Goal: Information Seeking & Learning: Compare options

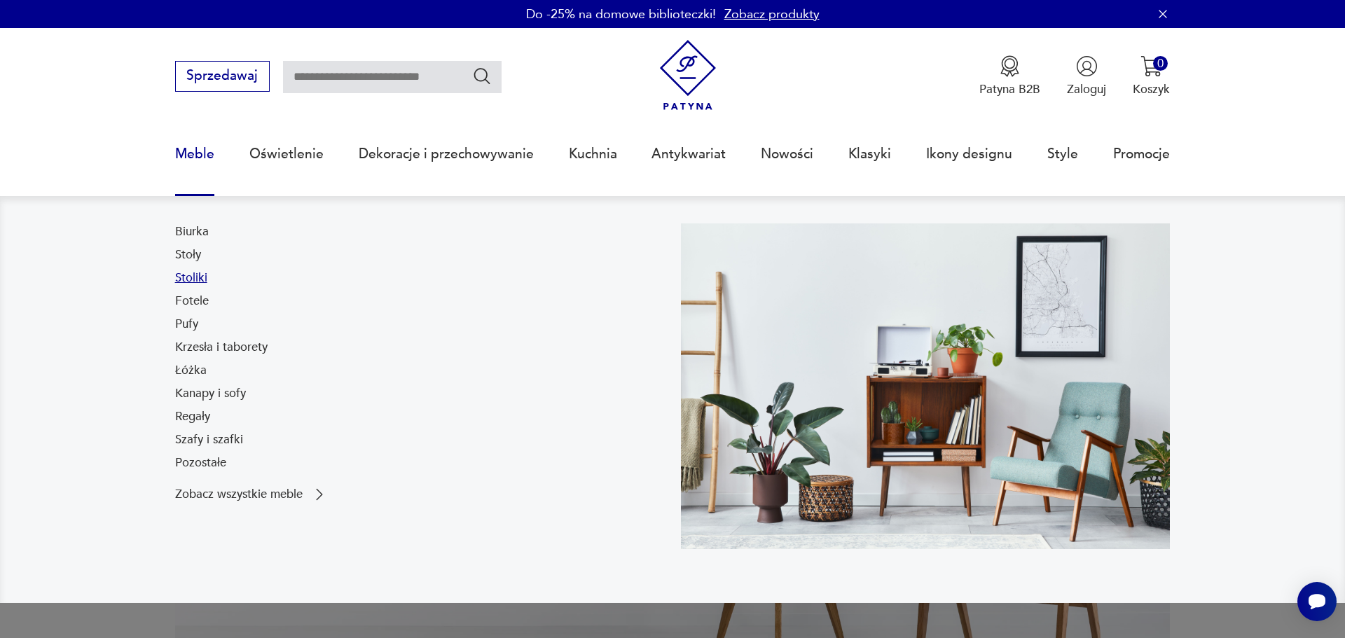
click at [175, 286] on link "Stoliki" at bounding box center [191, 278] width 32 height 17
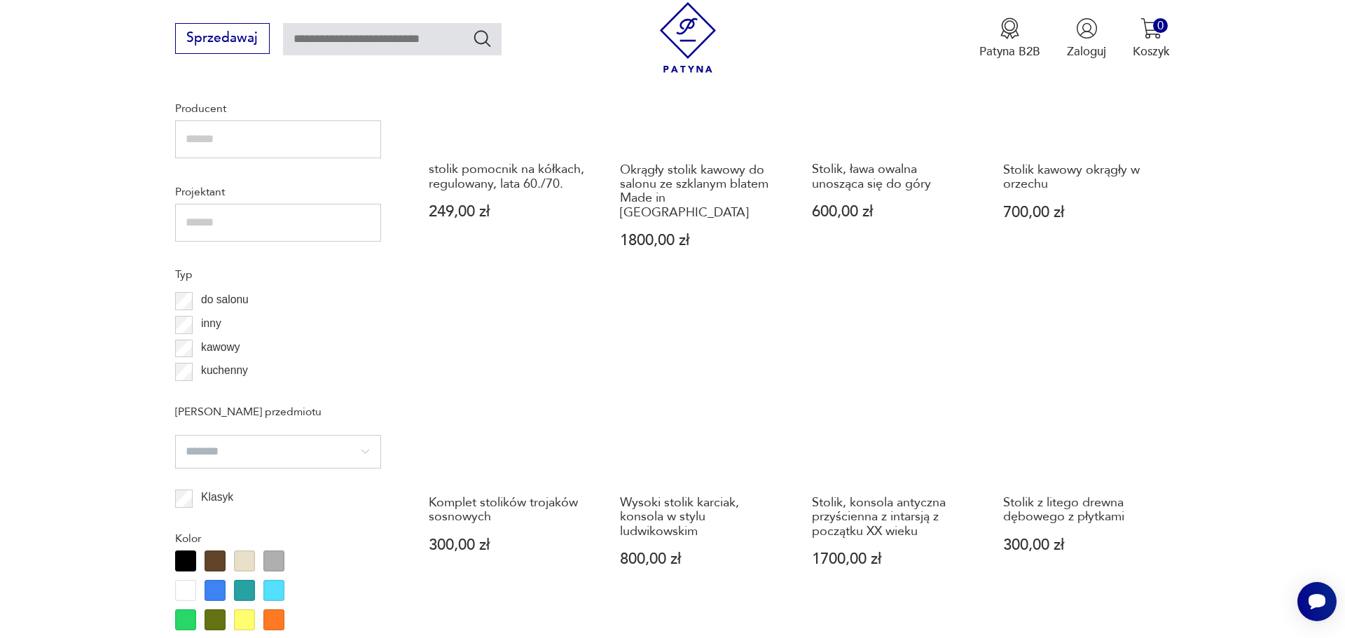
scroll to position [986, 0]
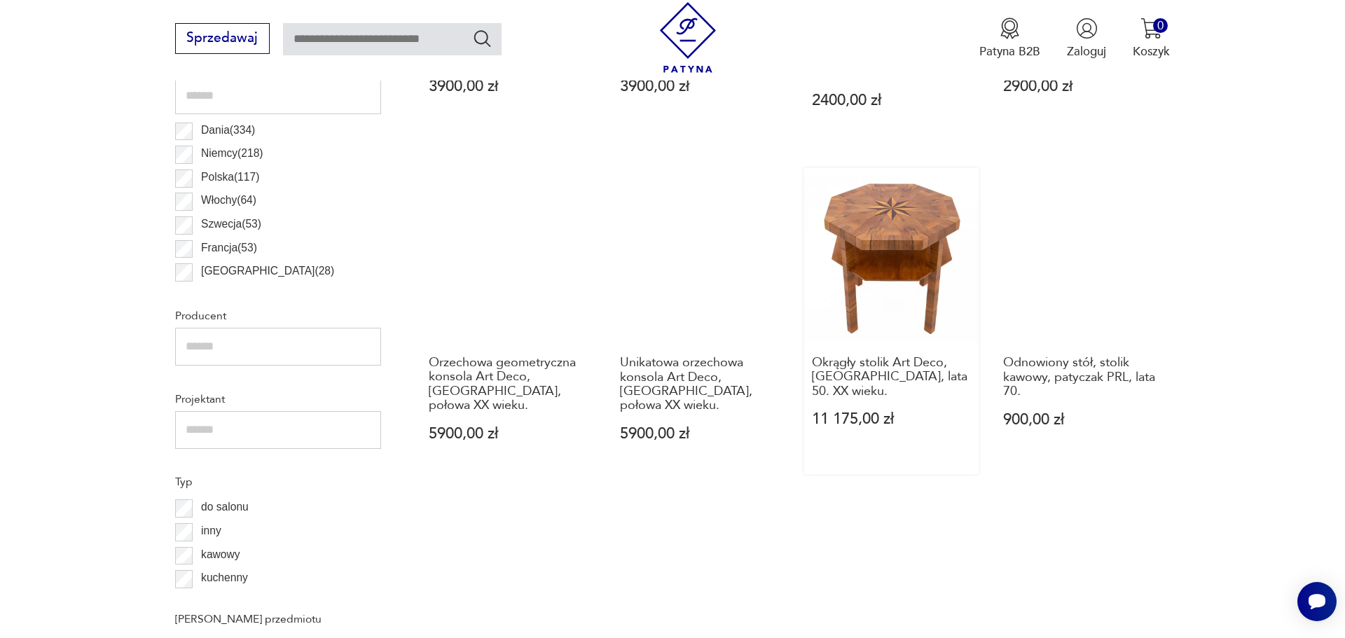
scroll to position [1238, 0]
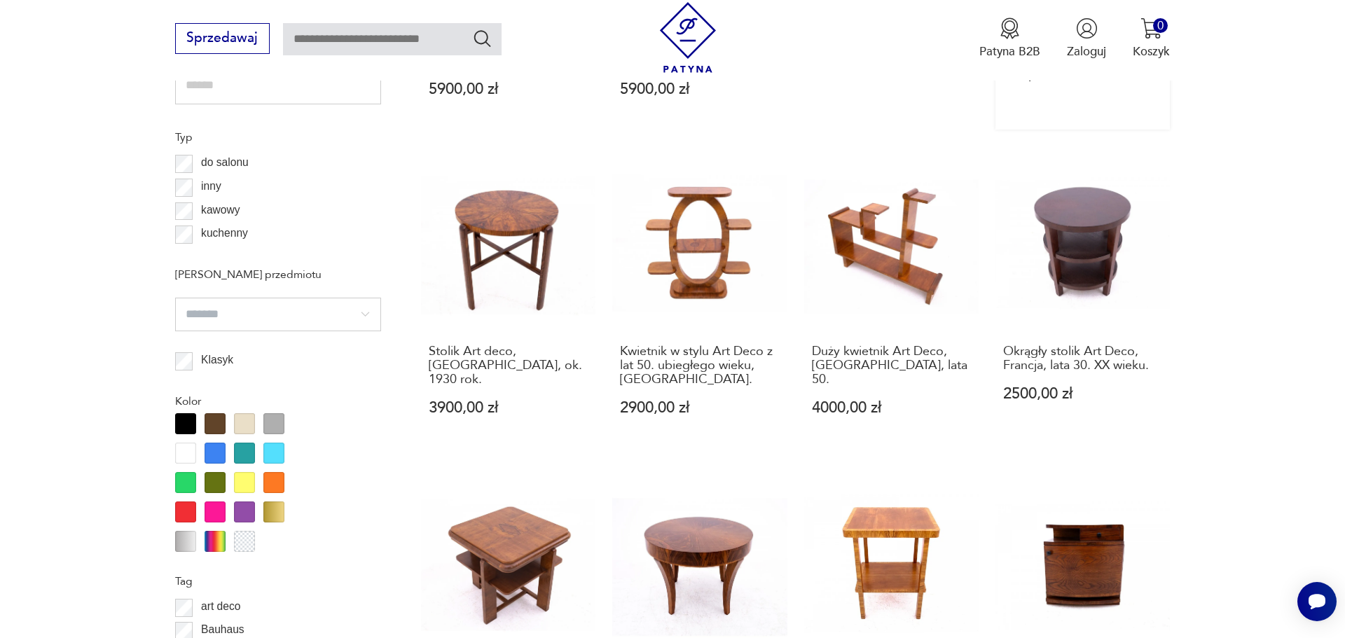
click at [1088, 54] on h3 "Odnowiony stół, stolik kawowy, patyczak PRL, lata 70." at bounding box center [1083, 32] width 160 height 43
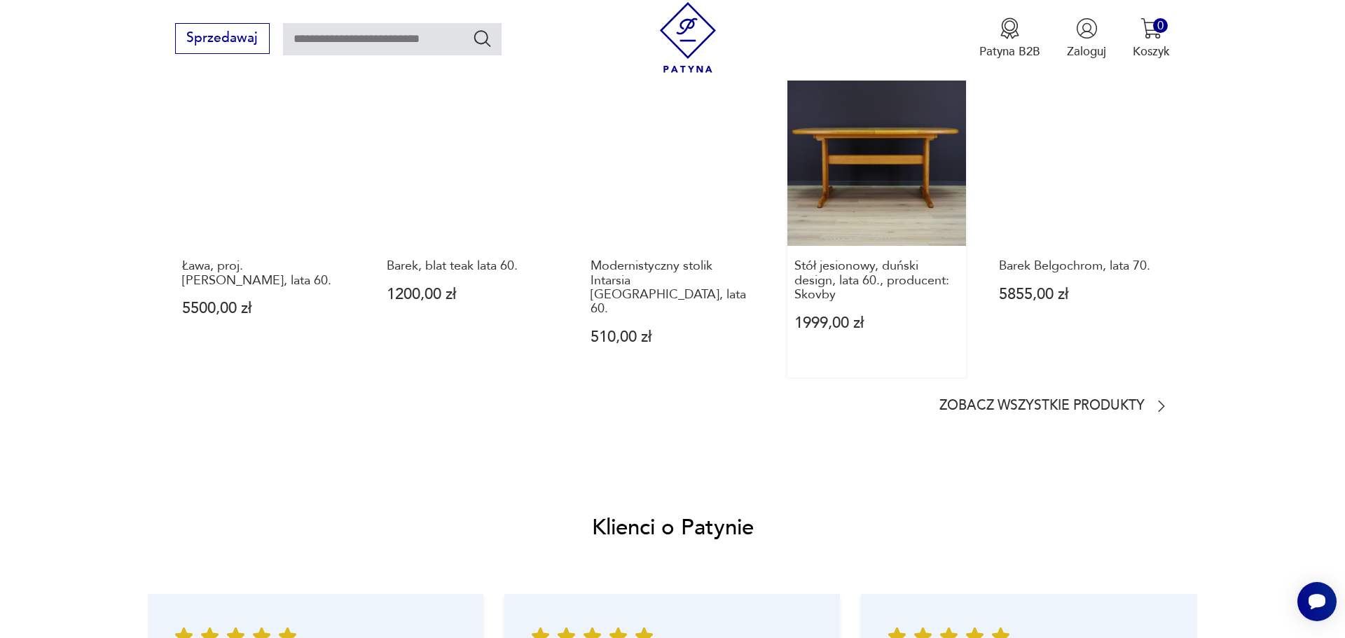
scroll to position [1378, 0]
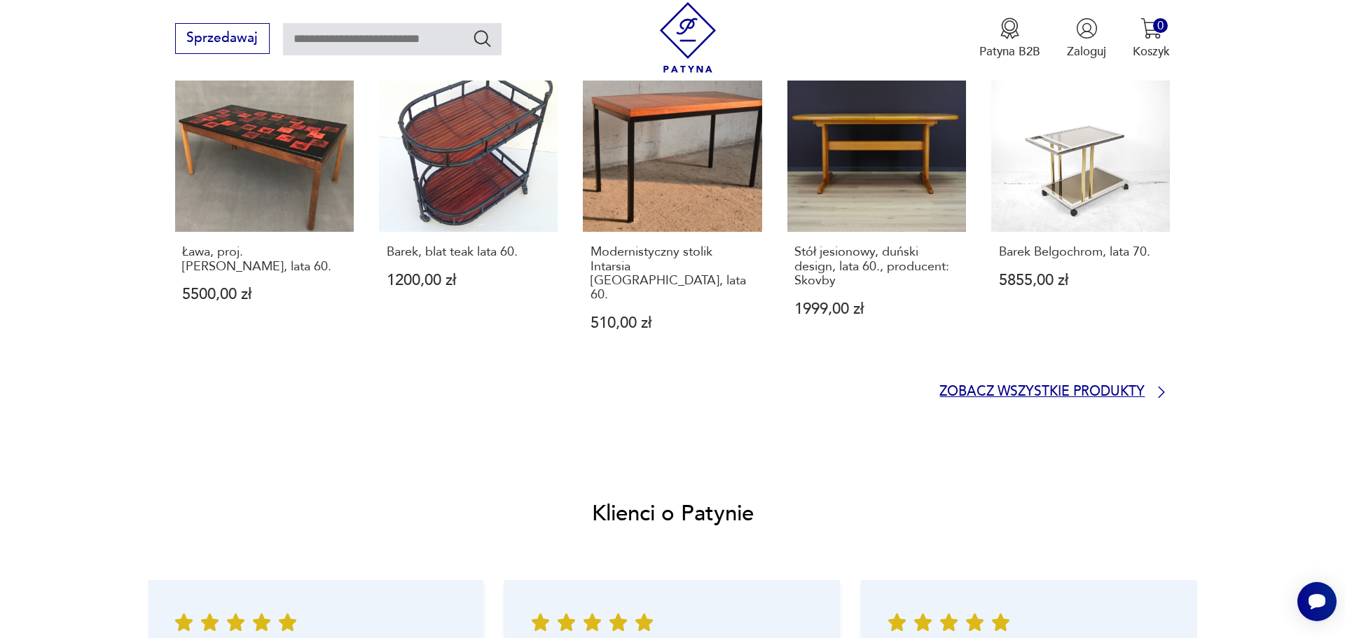
click at [1056, 398] on p "Zobacz wszystkie produkty" at bounding box center [1041, 392] width 205 height 11
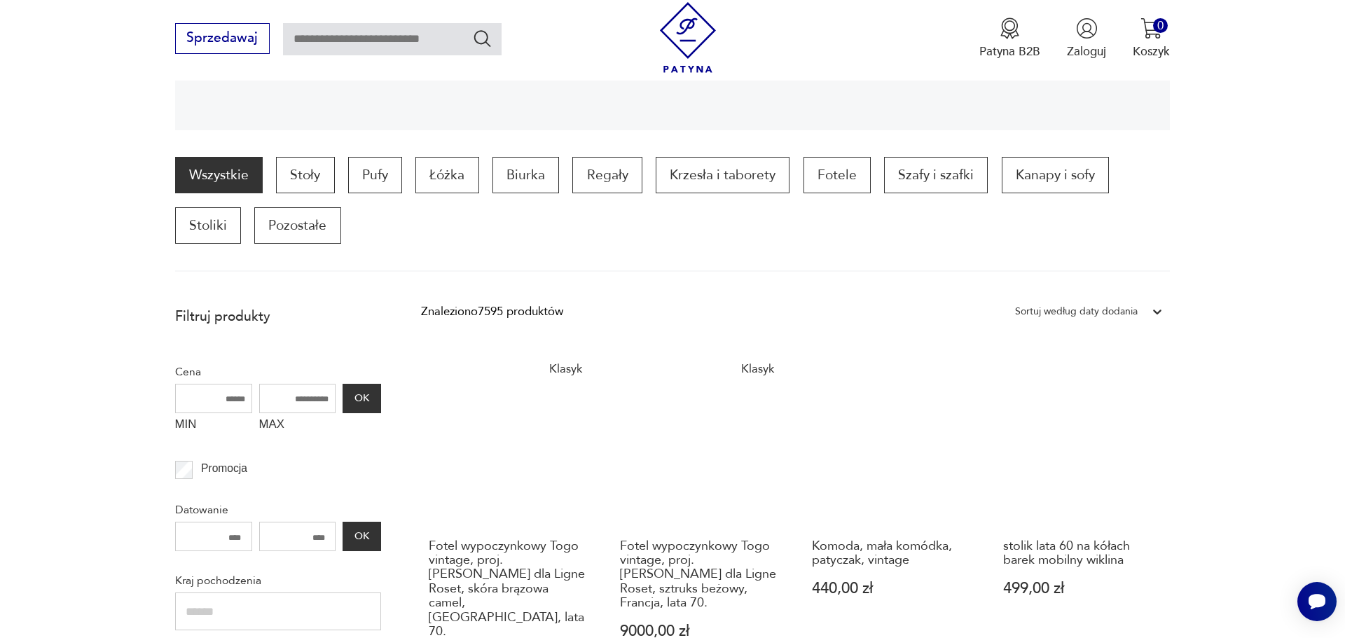
scroll to position [287, 0]
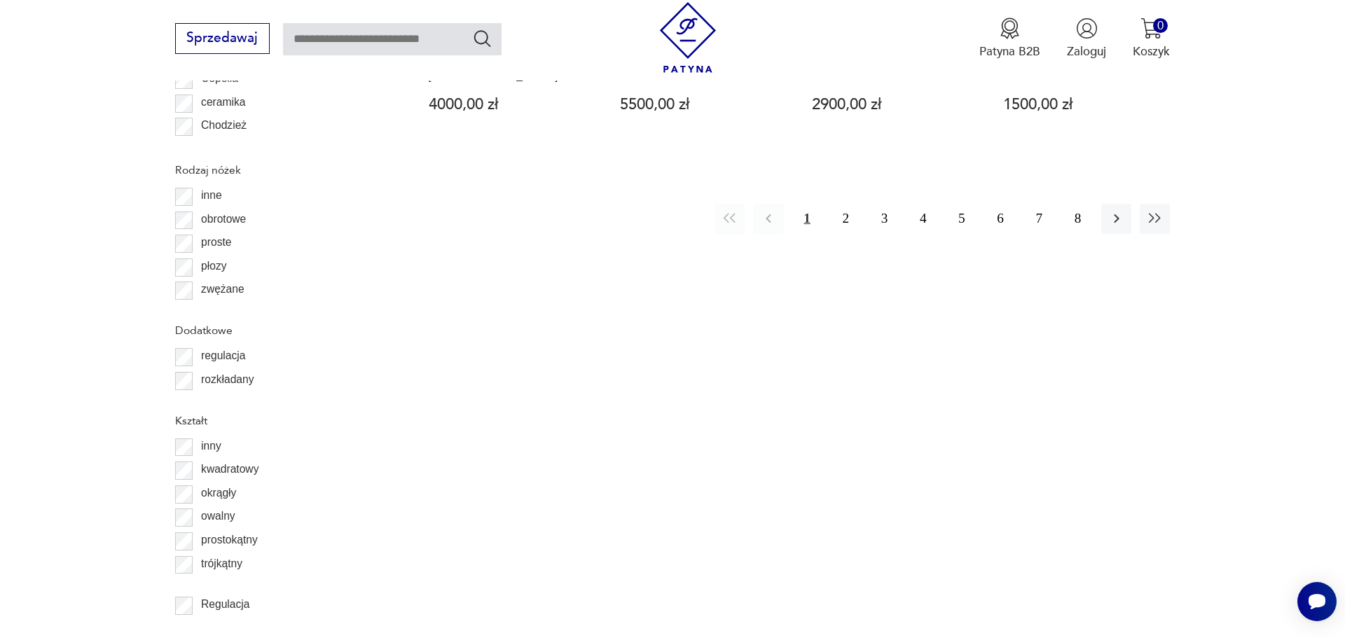
scroll to position [1876, 0]
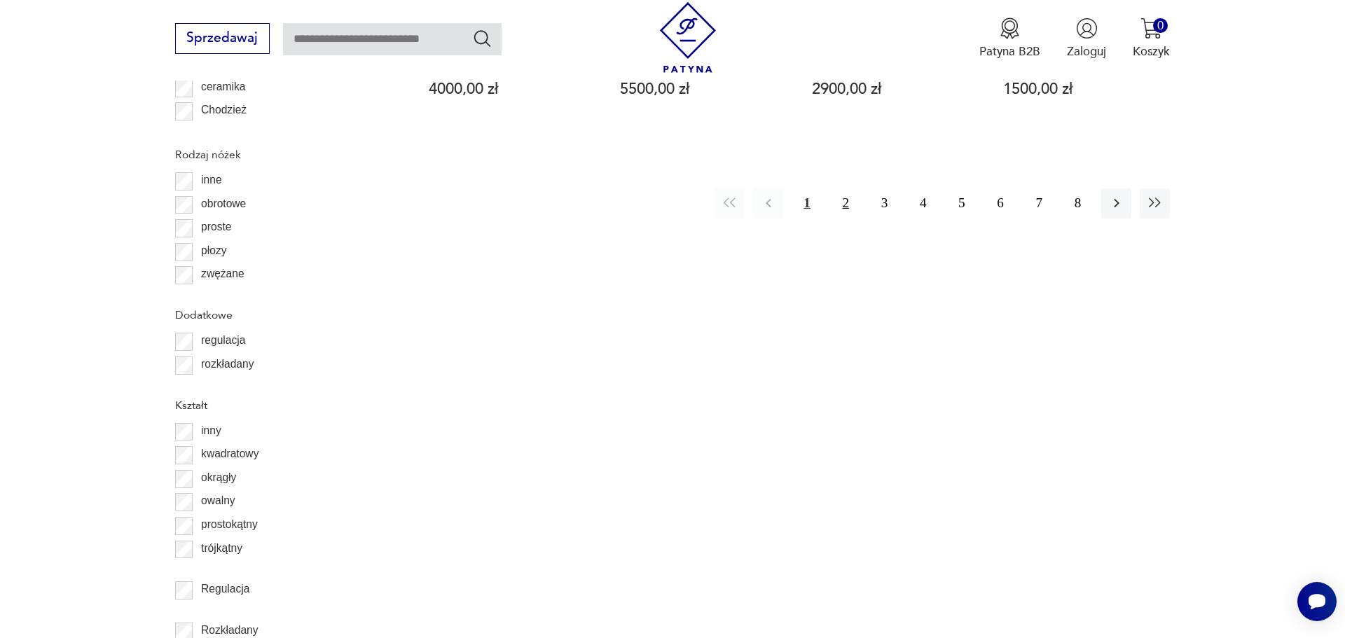
click at [831, 219] on button "2" at bounding box center [846, 203] width 30 height 30
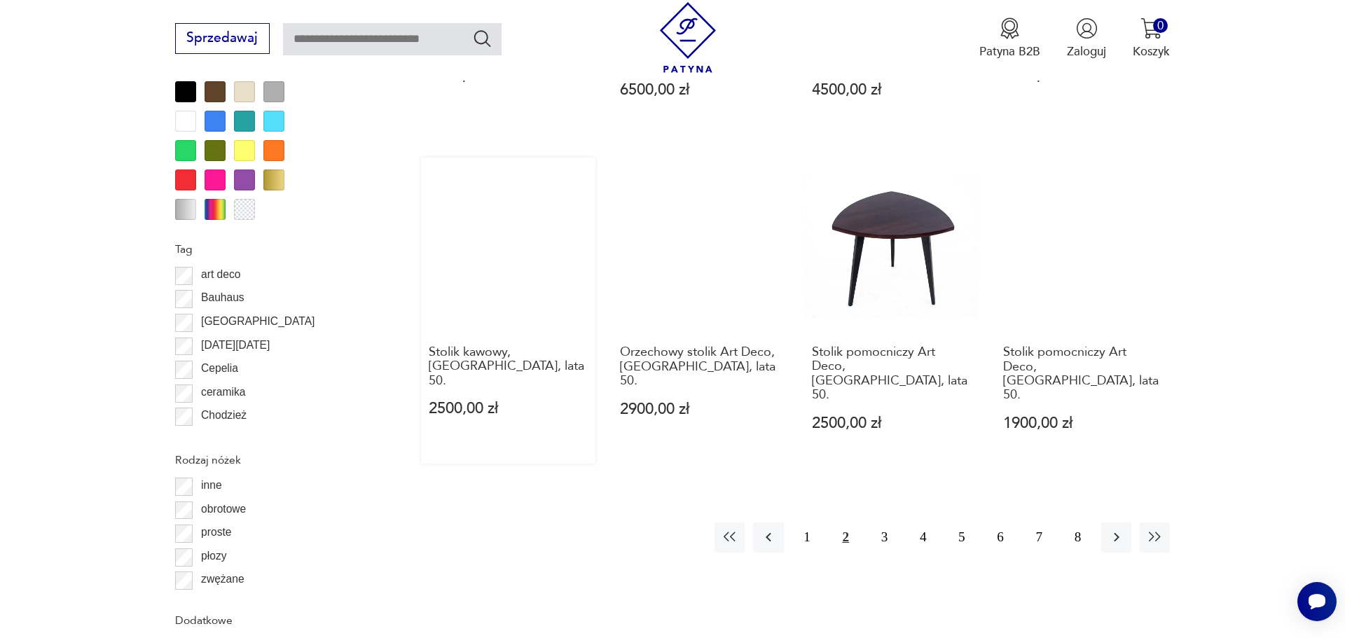
scroll to position [1698, 0]
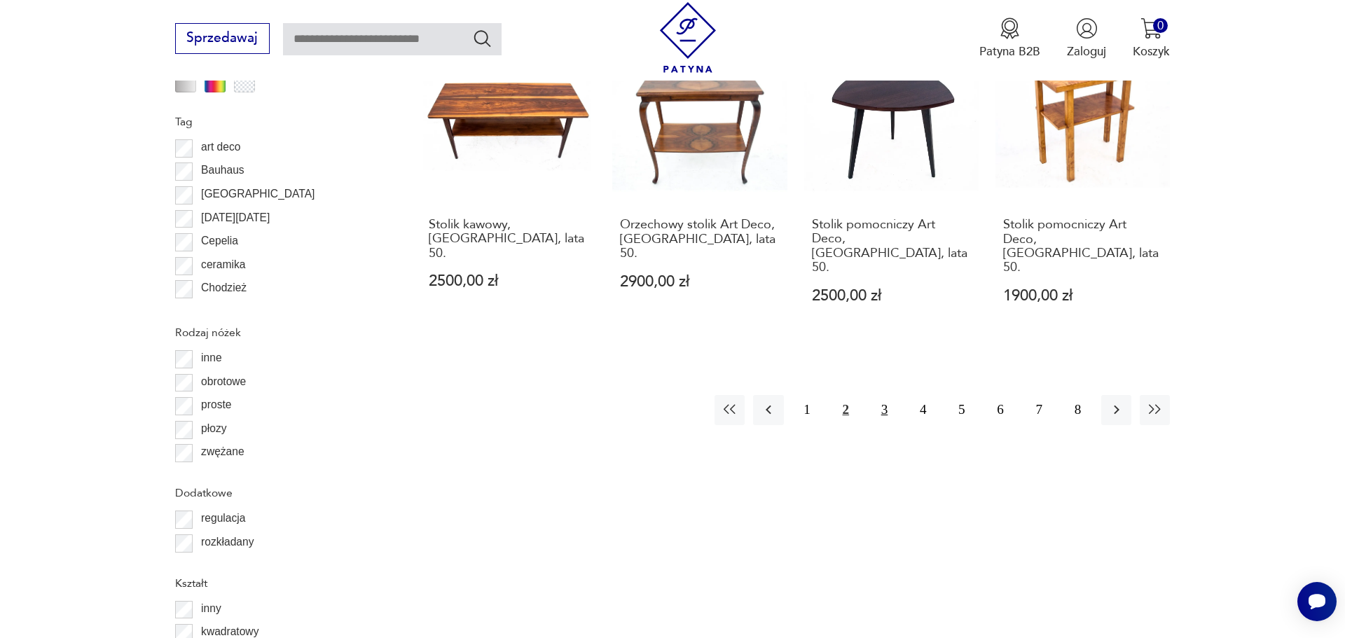
click at [871, 425] on button "3" at bounding box center [884, 410] width 30 height 30
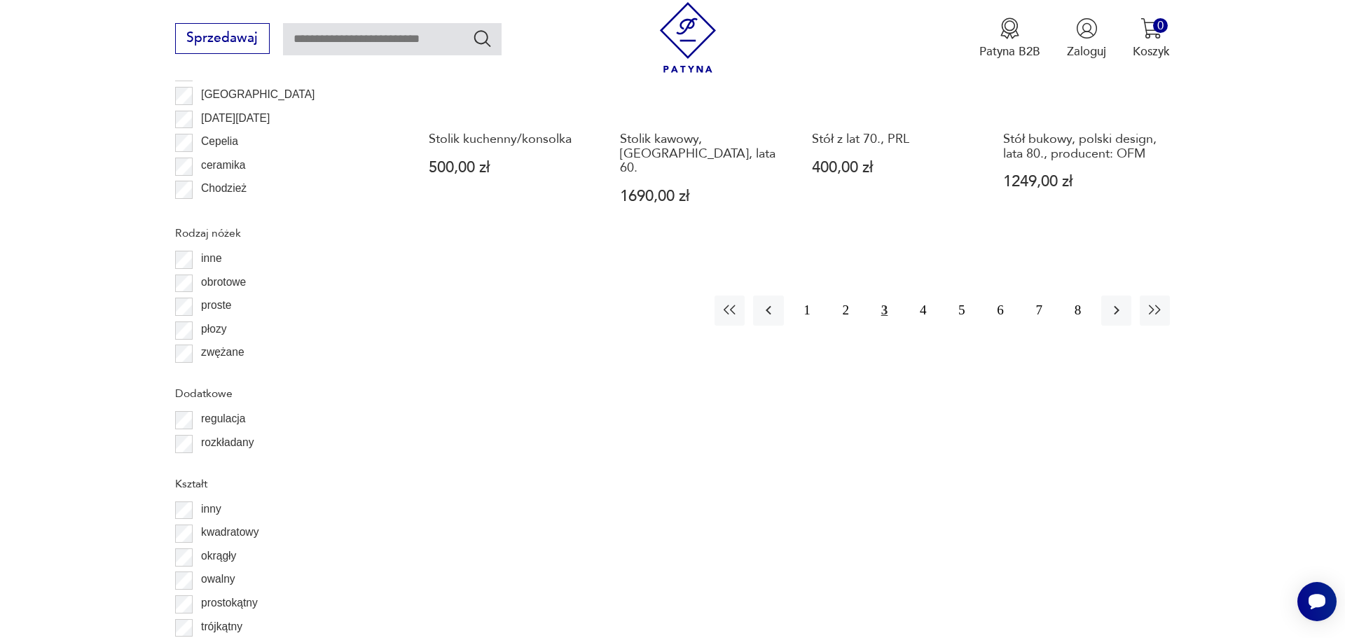
scroll to position [1813, 0]
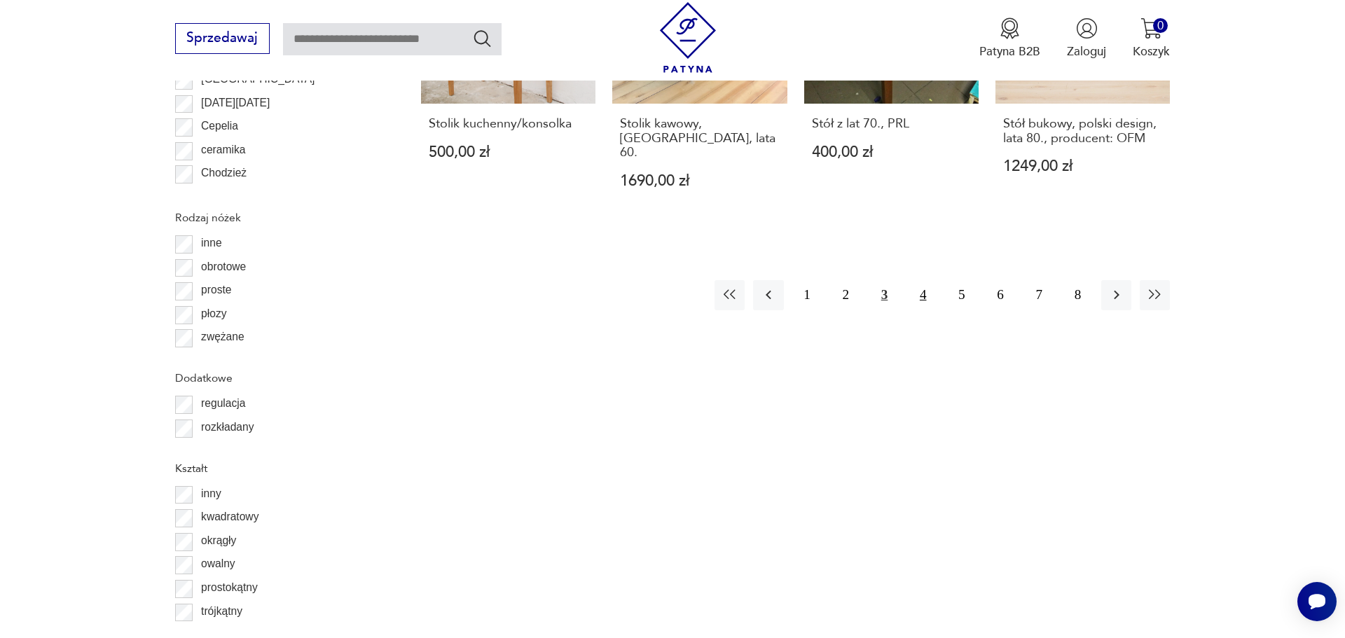
click at [912, 310] on button "4" at bounding box center [923, 295] width 30 height 30
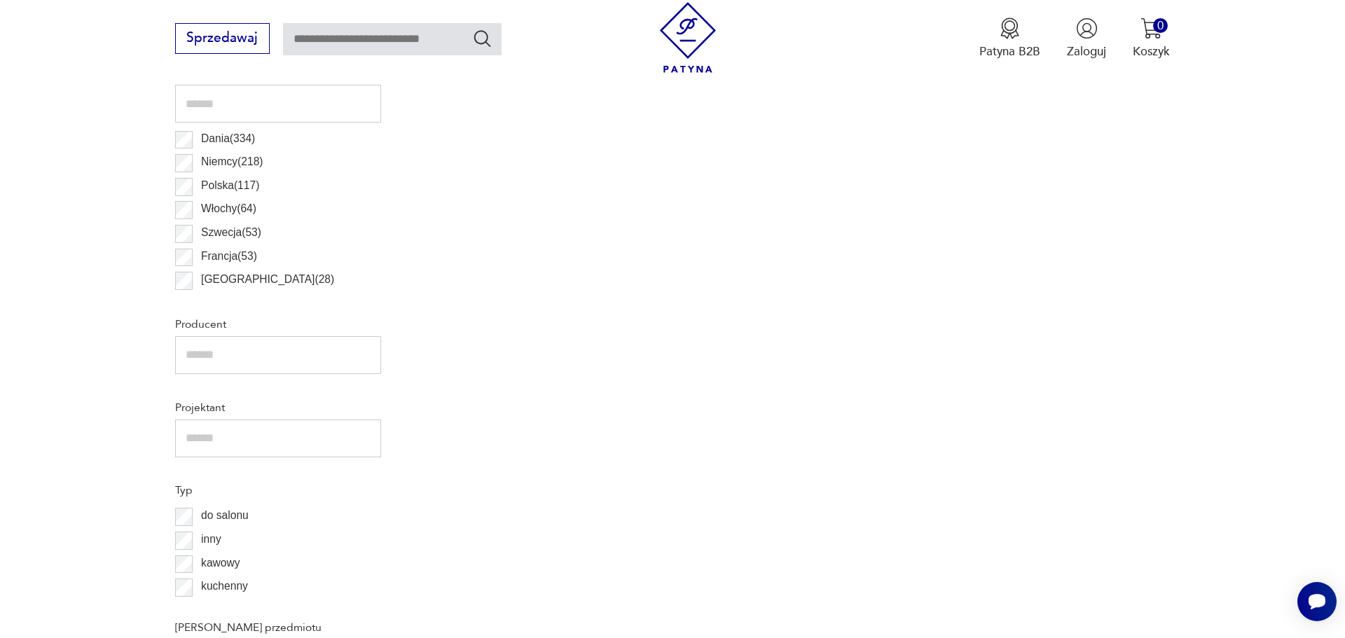
scroll to position [549, 0]
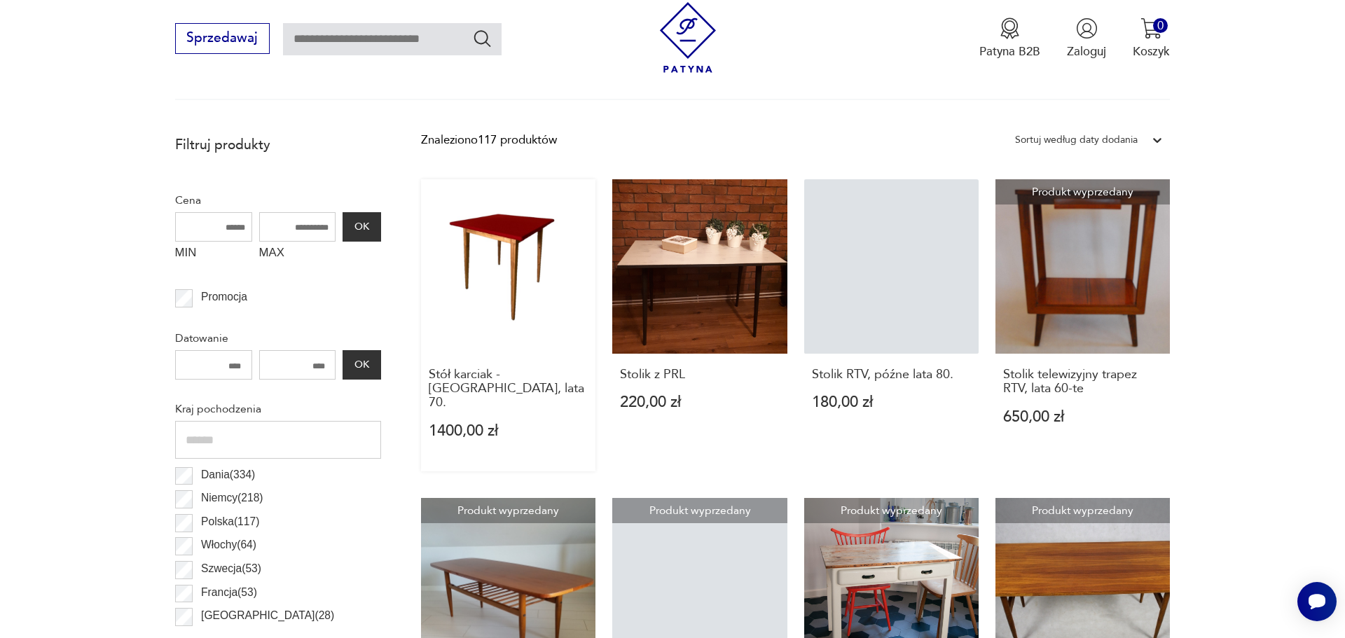
click at [521, 326] on link "Stół karciak - [GEOGRAPHIC_DATA], lata 70. 1400,00 zł" at bounding box center [508, 325] width 174 height 292
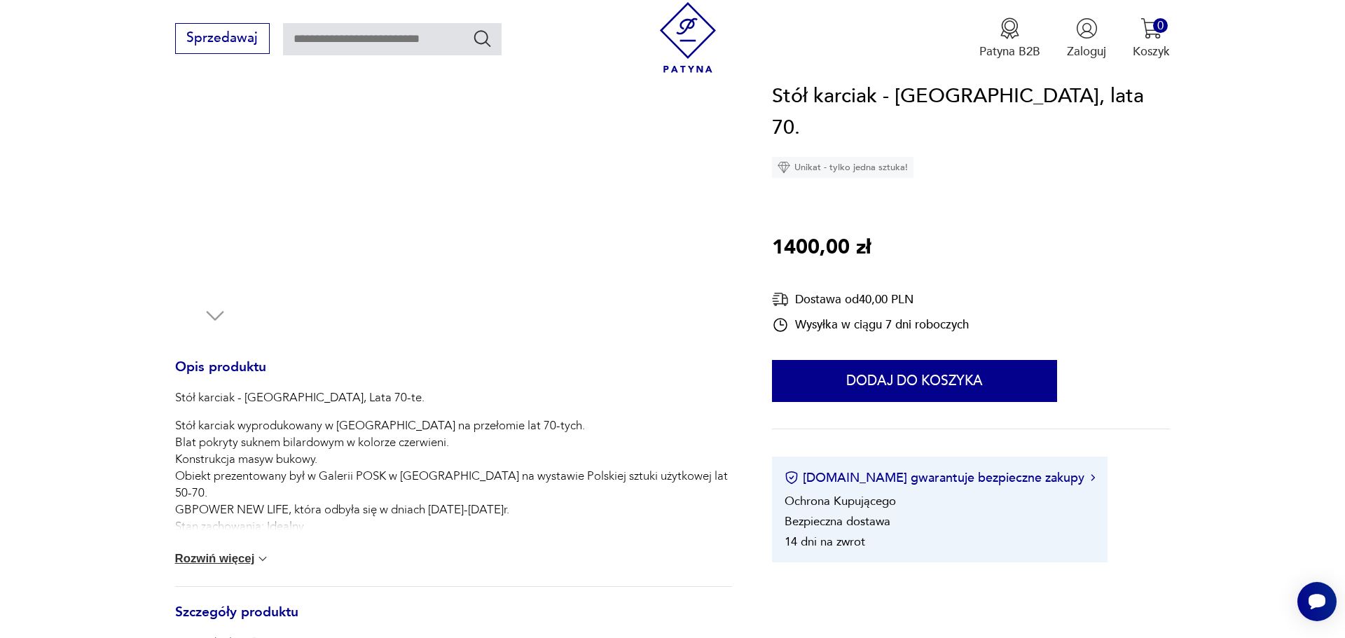
scroll to position [459, 0]
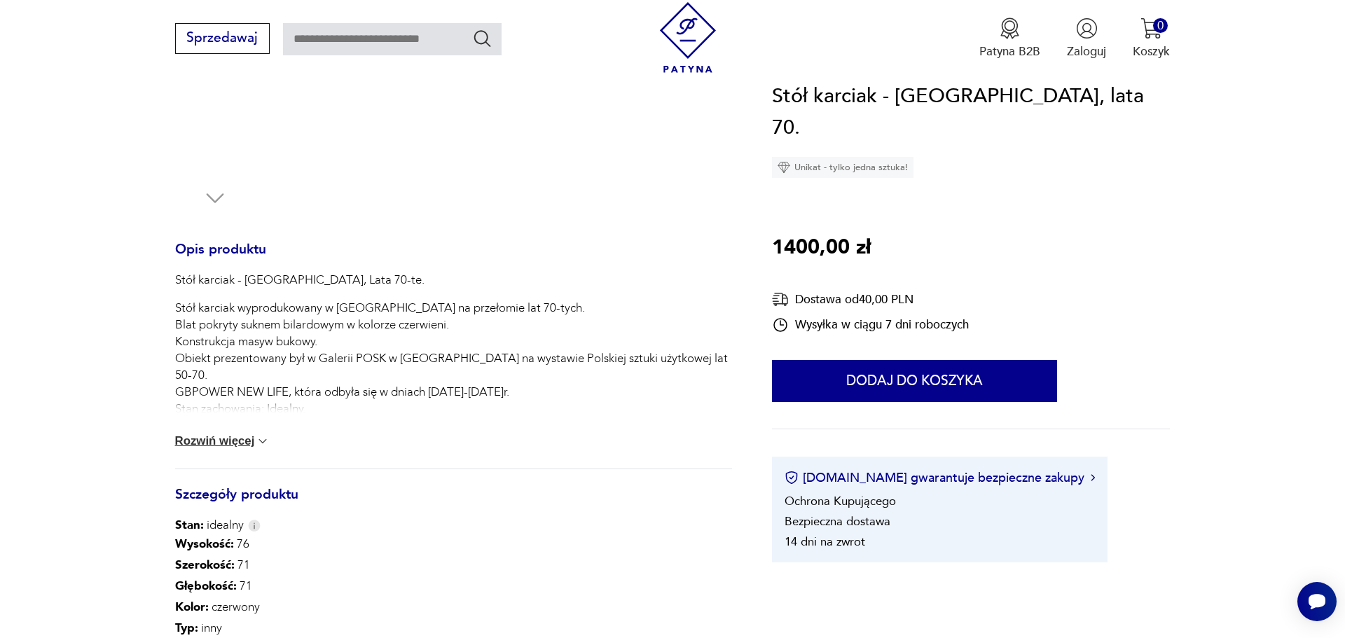
click at [216, 448] on button "Rozwiń więcej" at bounding box center [222, 441] width 95 height 14
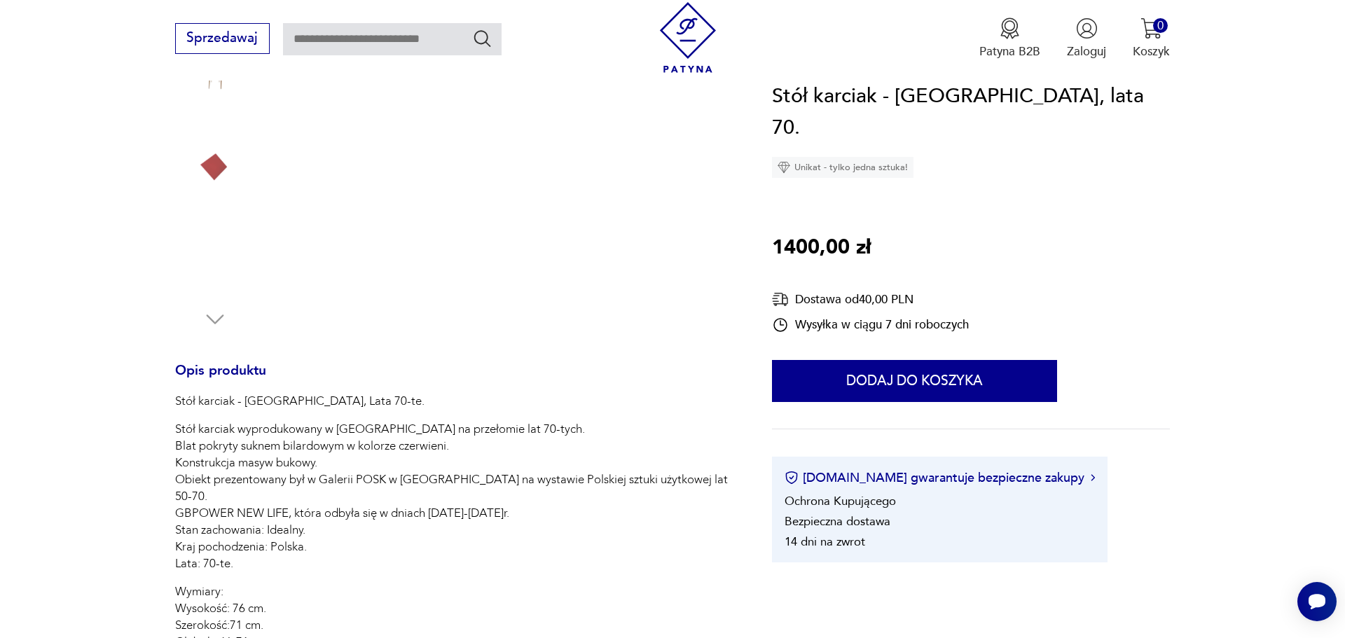
scroll to position [115, 0]
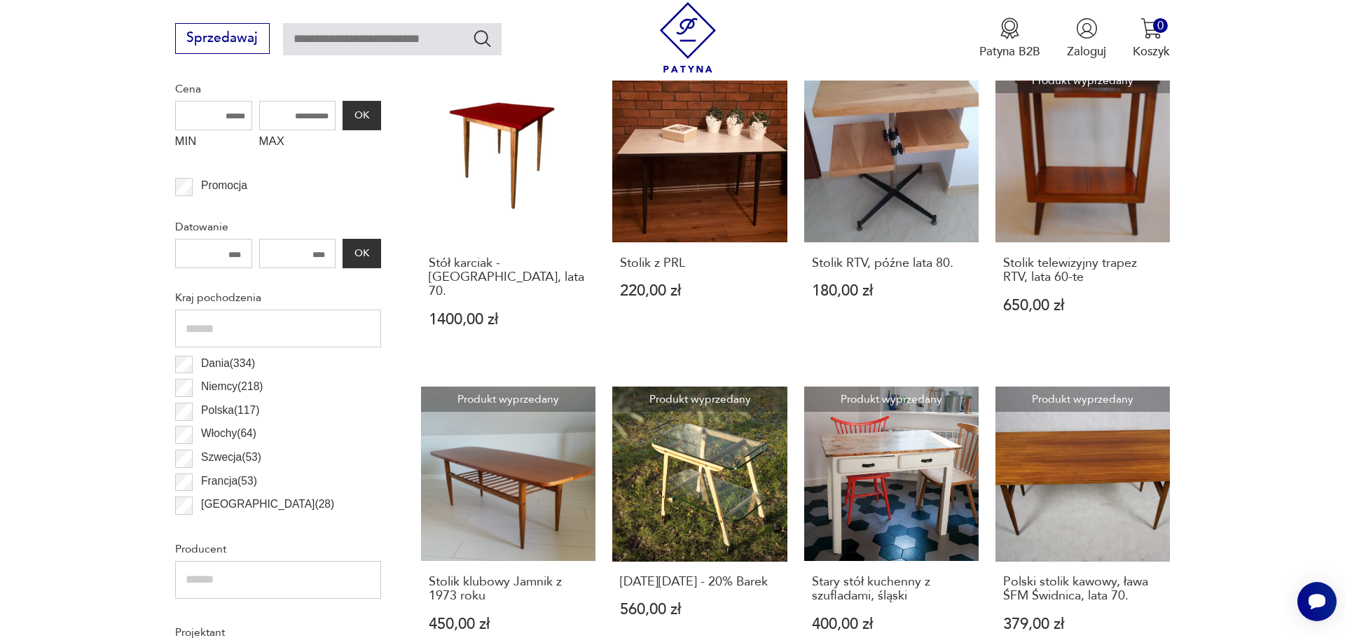
scroll to position [664, 0]
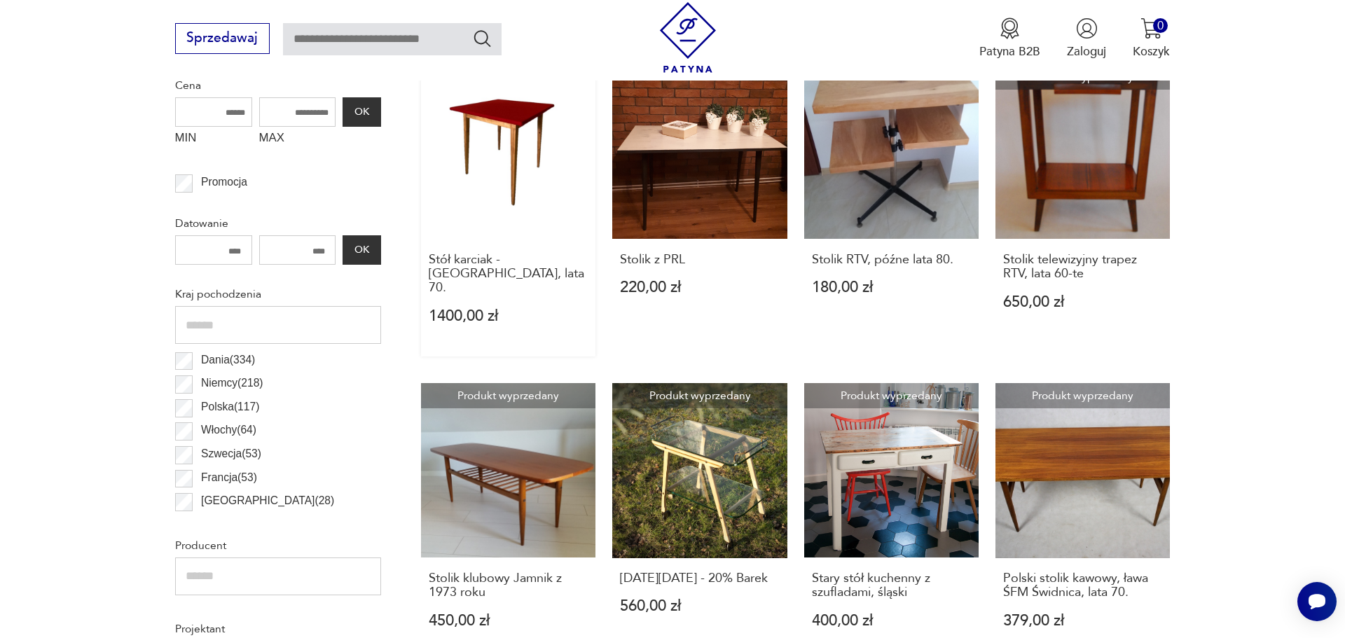
click at [518, 240] on link "Stół karciak - [GEOGRAPHIC_DATA], lata 70. 1400,00 zł" at bounding box center [508, 210] width 174 height 292
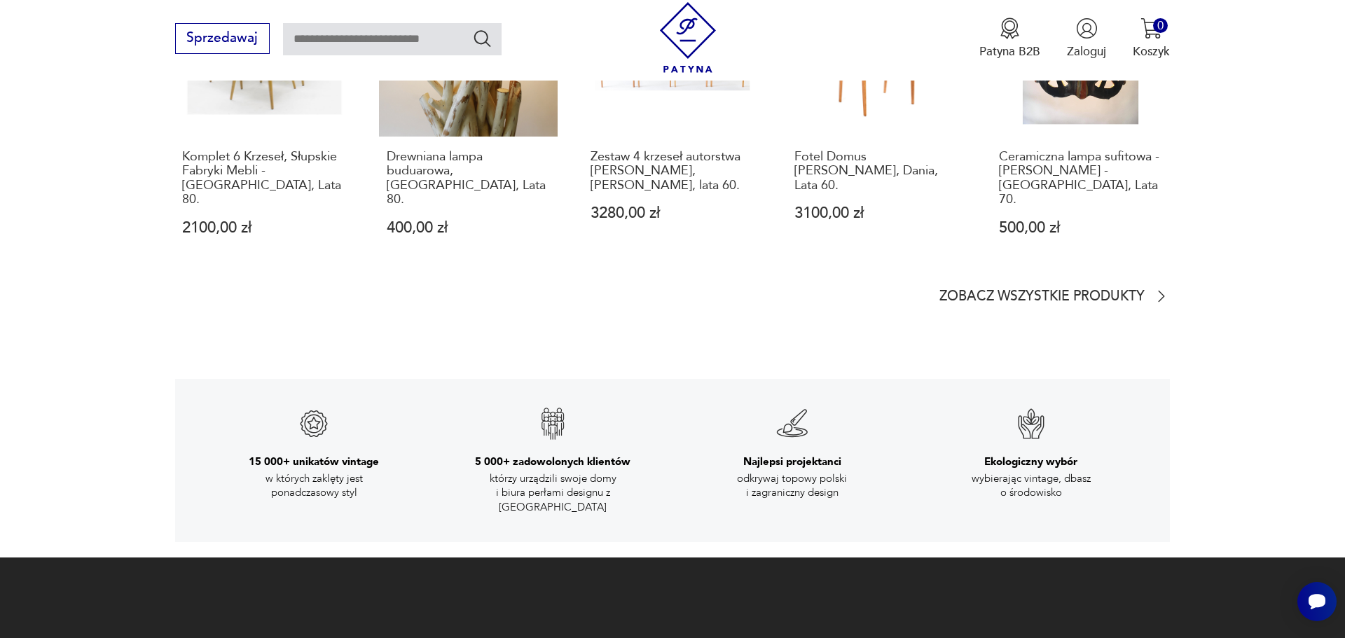
scroll to position [2527, 0]
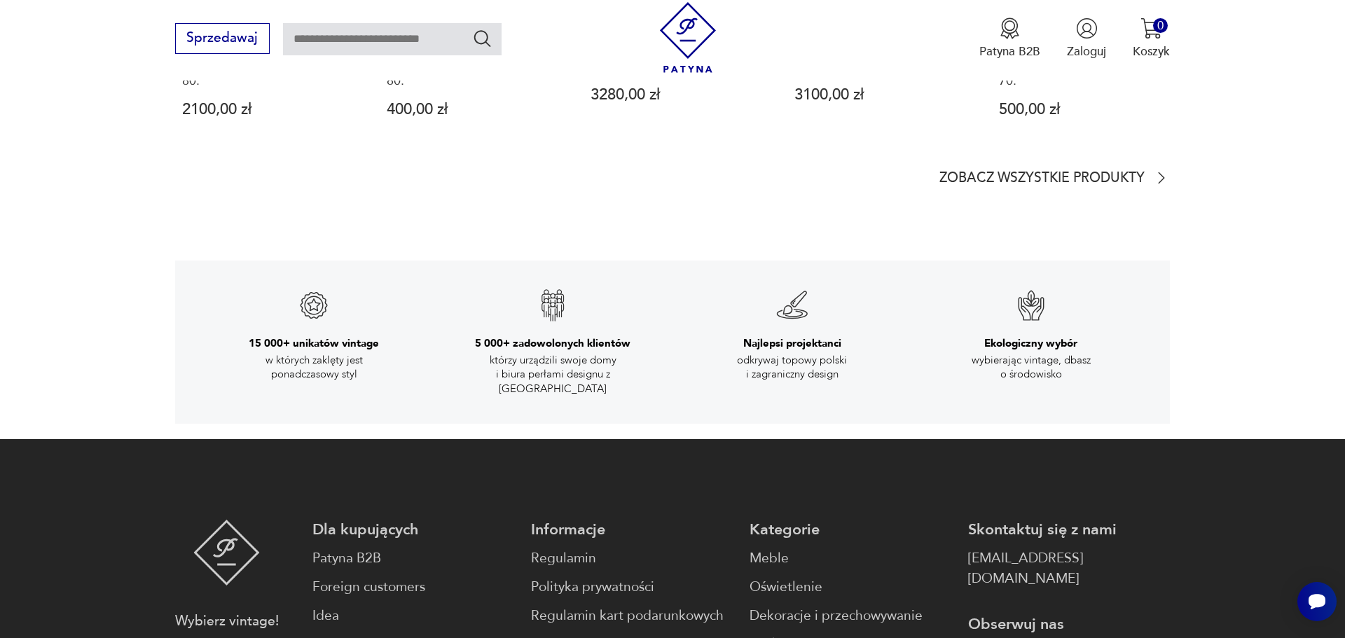
scroll to position [663, 0]
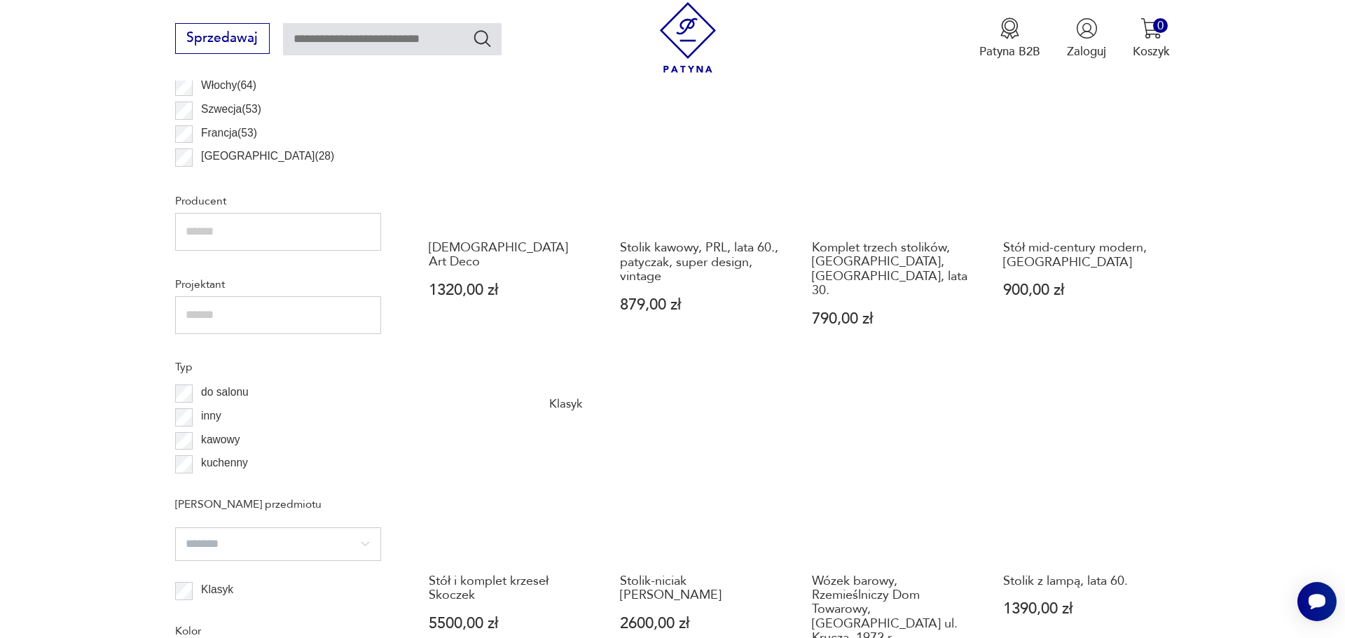
scroll to position [894, 0]
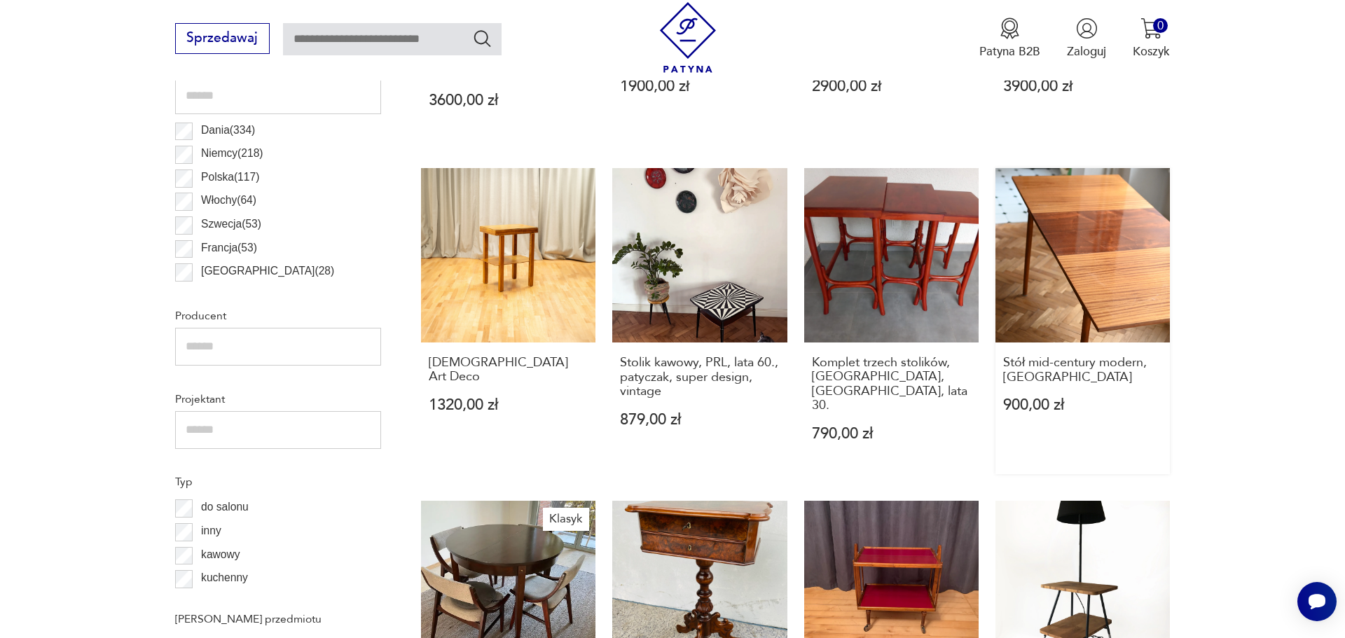
click at [1110, 349] on link "Stół mid-century modern, PRL 900,00 zł" at bounding box center [1082, 321] width 174 height 306
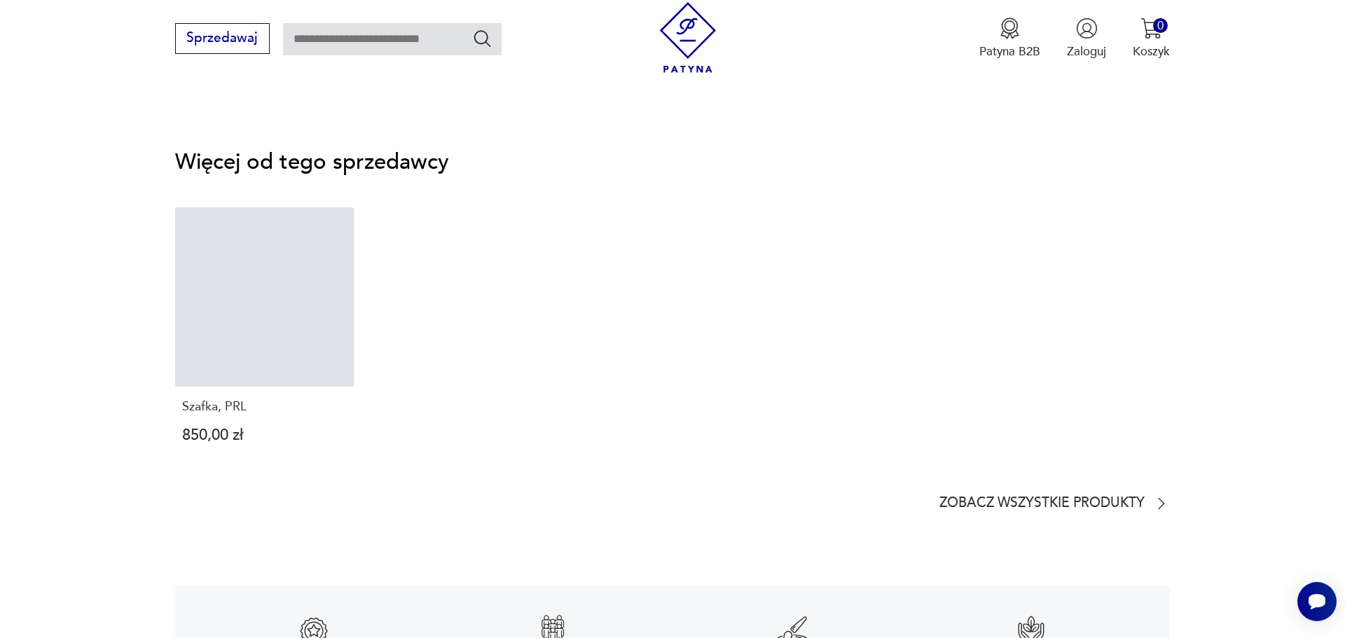
scroll to position [2297, 0]
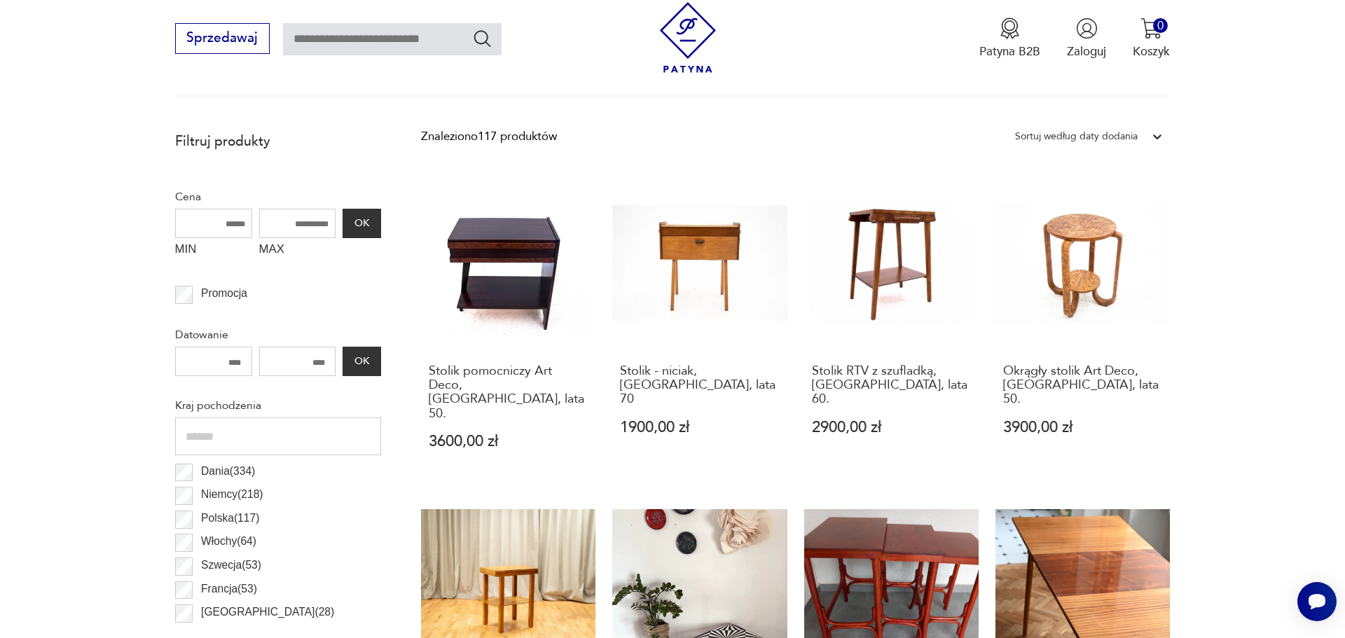
scroll to position [434, 0]
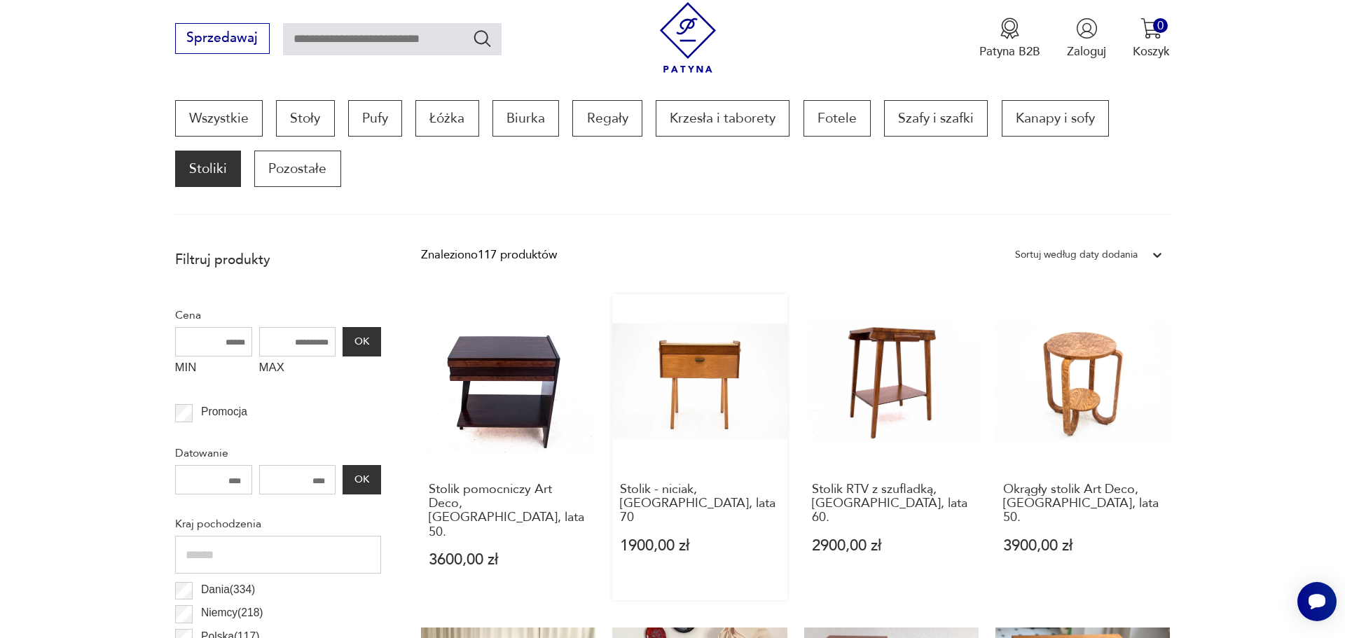
click at [712, 444] on link "Stolik - niciak, [GEOGRAPHIC_DATA], lata 70 1900,00 zł" at bounding box center [699, 447] width 174 height 306
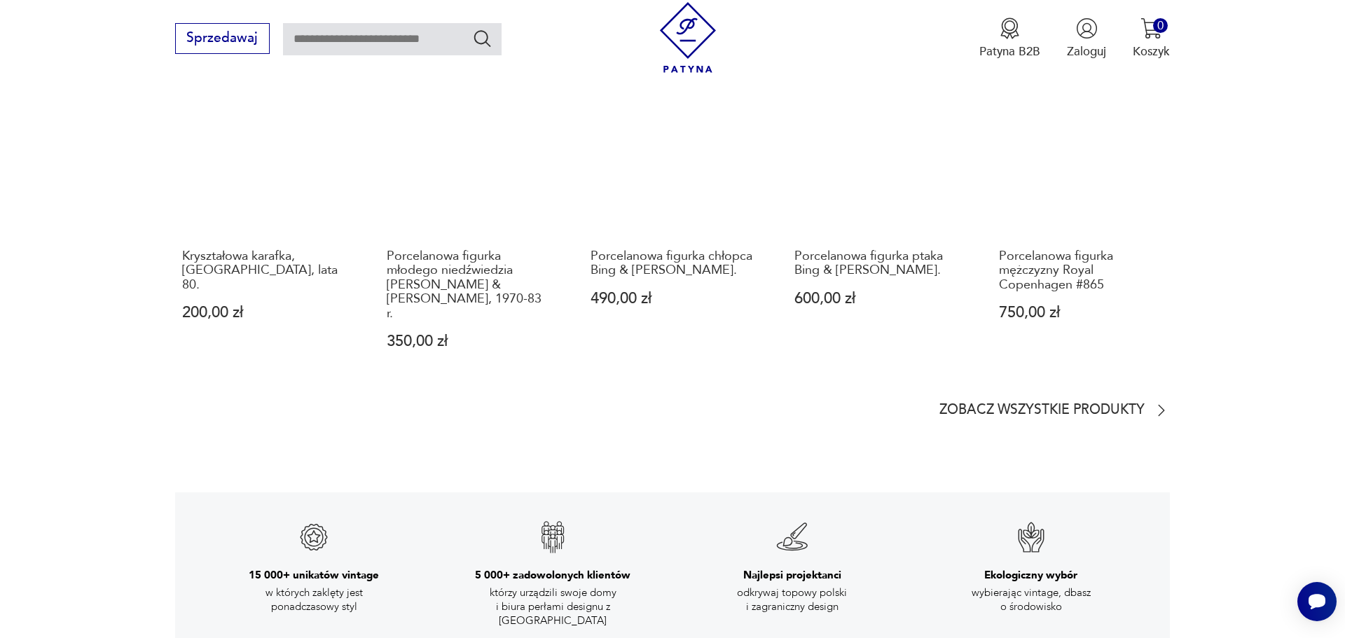
scroll to position [2412, 0]
